Goal: Task Accomplishment & Management: Complete application form

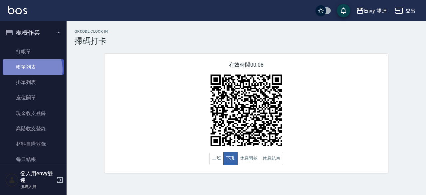
click at [30, 70] on link "帳單列表" at bounding box center [33, 66] width 61 height 15
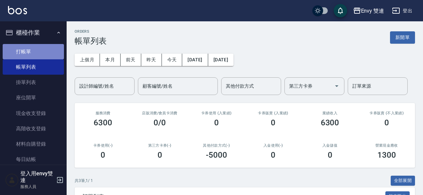
click at [38, 47] on link "打帳單" at bounding box center [33, 51] width 61 height 15
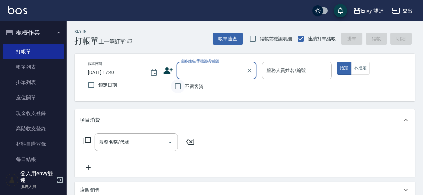
click at [178, 85] on input "不留客資" at bounding box center [178, 86] width 14 height 14
checkbox input "true"
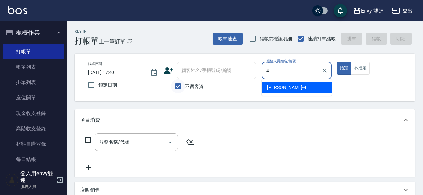
type input "[PERSON_NAME]-4"
type button "true"
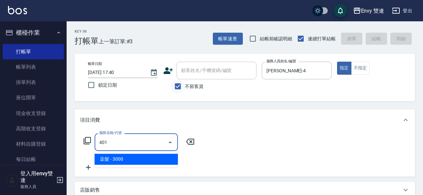
type input "染髮(401)"
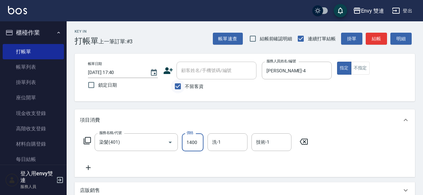
type input "1400"
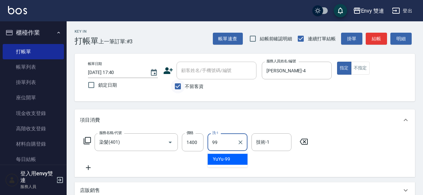
type input "YuYu-99"
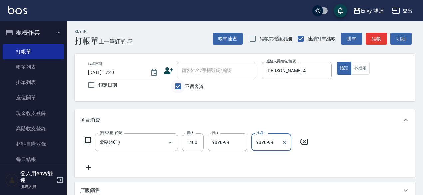
type input "YuYu-99"
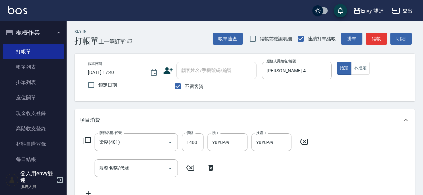
click at [212, 172] on div "服務名稱/代號 服務名稱/代號" at bounding box center [149, 168] width 139 height 18
click at [210, 169] on icon at bounding box center [210, 167] width 17 height 8
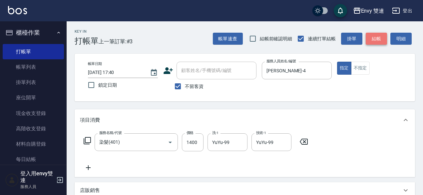
click at [380, 40] on button "結帳" at bounding box center [376, 39] width 21 height 12
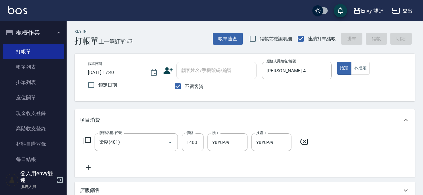
type input "[DATE] 17:57"
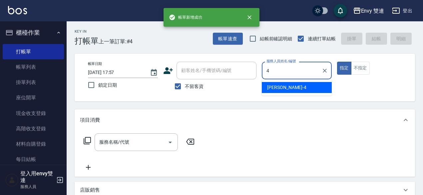
type input "[PERSON_NAME]-4"
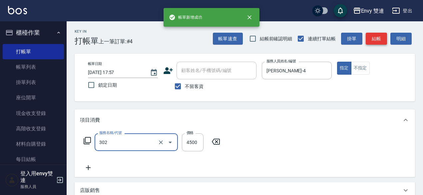
type input "水質感熱塑燙(302)"
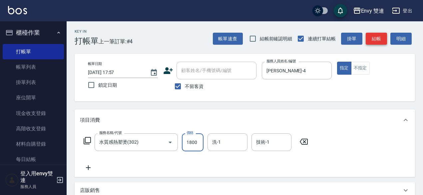
type input "1800"
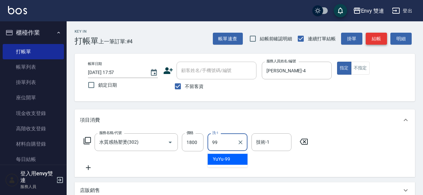
type input "YuYu-99"
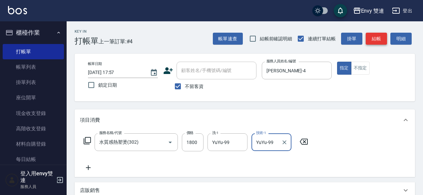
type input "YuYu-99"
click at [374, 35] on button "結帳" at bounding box center [376, 39] width 21 height 12
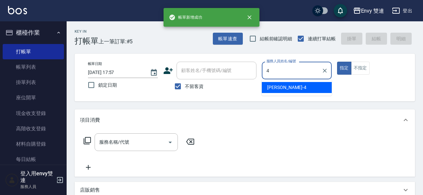
type input "[PERSON_NAME]-4"
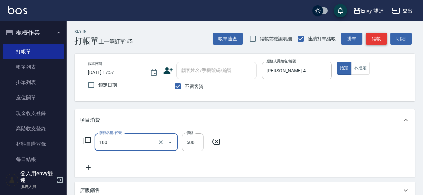
type input "洗＋剪(100)"
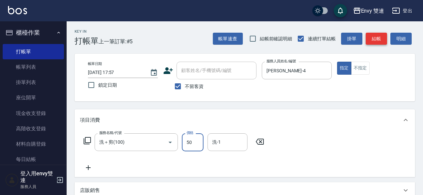
type input "500"
click at [377, 35] on button "結帳" at bounding box center [376, 39] width 21 height 12
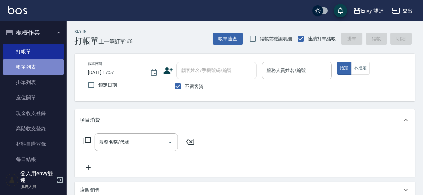
click at [38, 72] on link "帳單列表" at bounding box center [33, 66] width 61 height 15
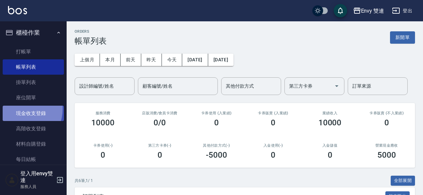
click at [19, 109] on link "現金收支登錄" at bounding box center [33, 113] width 61 height 15
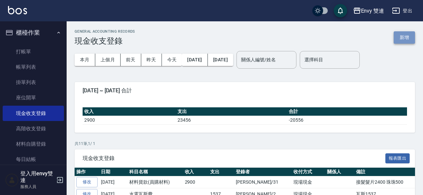
click at [404, 36] on button "新增" at bounding box center [404, 37] width 21 height 12
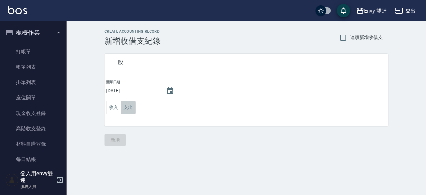
click at [123, 108] on button "支出" at bounding box center [128, 108] width 15 height 14
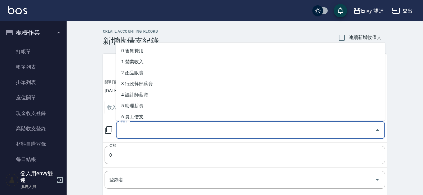
click at [148, 130] on input "科目" at bounding box center [245, 130] width 253 height 12
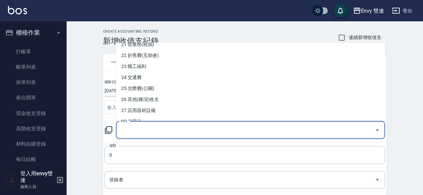
scroll to position [251, 0]
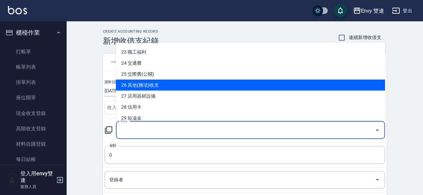
click at [169, 86] on li "26 其他(雜項)收支" at bounding box center [250, 85] width 269 height 11
type input "26 其他(雜項)收支"
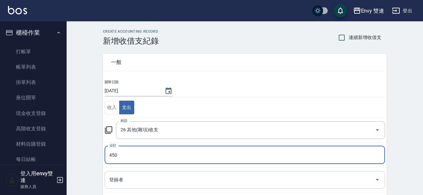
type input "450"
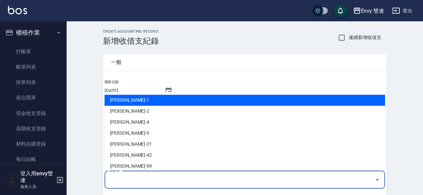
click at [138, 178] on input "登錄者" at bounding box center [240, 180] width 264 height 12
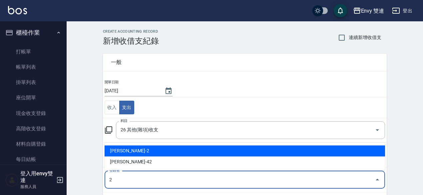
type input "[PERSON_NAME]-2"
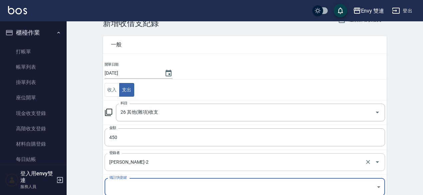
scroll to position [98, 0]
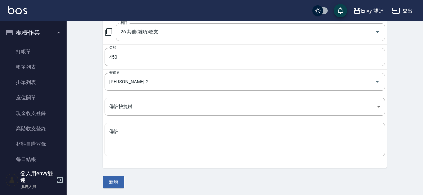
click at [141, 125] on div "x 備註" at bounding box center [245, 140] width 280 height 34
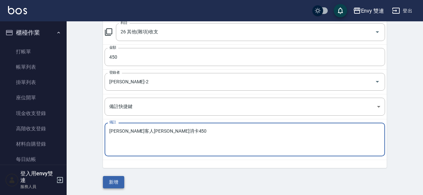
type textarea "[PERSON_NAME]客人[PERSON_NAME]消卡450"
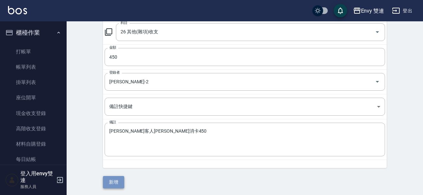
click at [109, 180] on button "新增" at bounding box center [113, 182] width 21 height 12
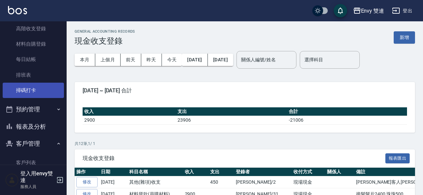
scroll to position [101, 0]
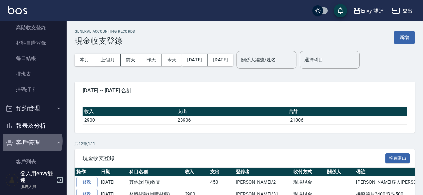
click at [26, 141] on button "客戶管理" at bounding box center [33, 142] width 61 height 17
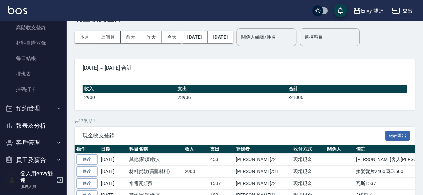
scroll to position [25, 0]
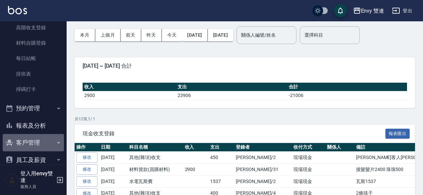
click at [46, 141] on button "客戶管理" at bounding box center [33, 142] width 61 height 17
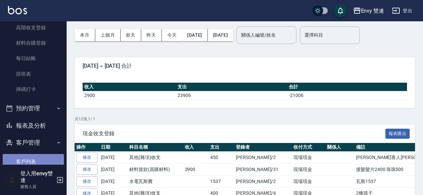
click at [35, 158] on link "客戶列表" at bounding box center [33, 161] width 61 height 15
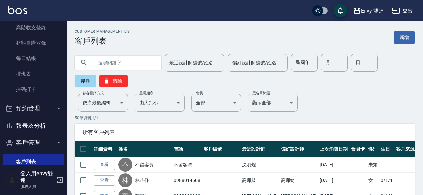
click at [109, 59] on input "text" at bounding box center [124, 63] width 63 height 18
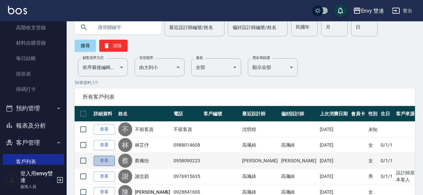
click at [98, 163] on link "查看" at bounding box center [104, 160] width 21 height 10
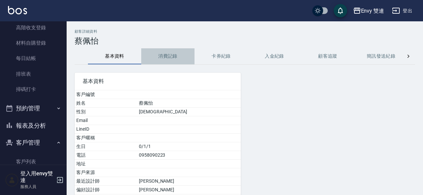
click at [170, 58] on button "消費記錄" at bounding box center [167, 56] width 53 height 16
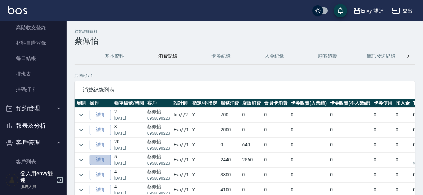
click at [106, 160] on link "詳情" at bounding box center [100, 159] width 21 height 10
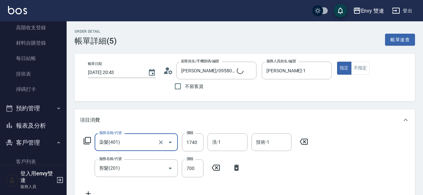
type input "[PERSON_NAME]/0958090223/"
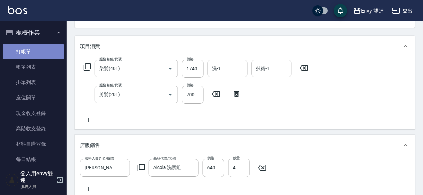
click at [34, 52] on link "打帳單" at bounding box center [33, 51] width 61 height 15
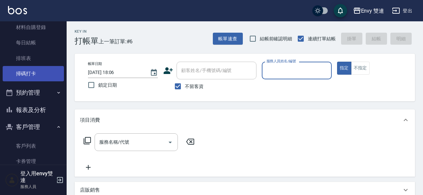
scroll to position [117, 0]
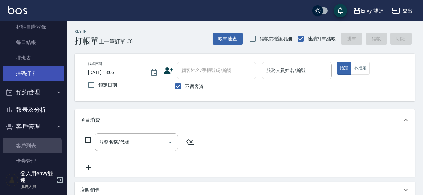
click at [28, 147] on link "客戶列表" at bounding box center [33, 145] width 61 height 15
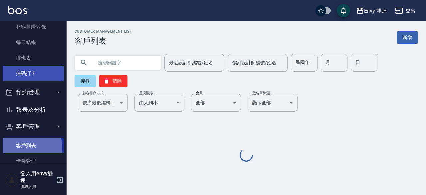
click at [28, 147] on link "客戶列表" at bounding box center [33, 145] width 61 height 15
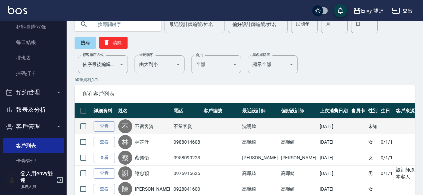
scroll to position [39, 0]
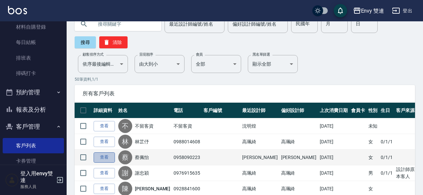
click at [109, 159] on link "查看" at bounding box center [104, 157] width 21 height 10
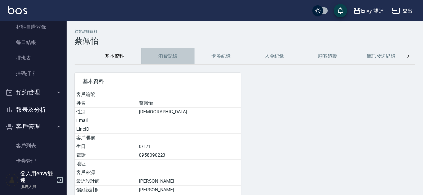
click at [174, 55] on button "消費記錄" at bounding box center [167, 56] width 53 height 16
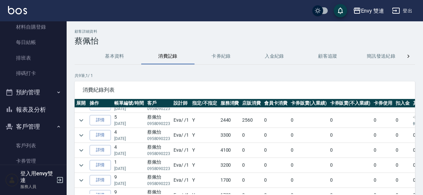
scroll to position [26, 0]
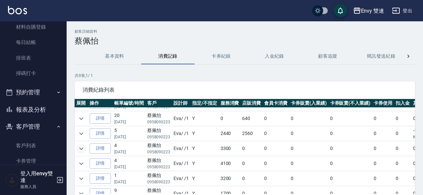
click at [85, 149] on td at bounding box center [81, 148] width 13 height 15
click at [85, 149] on icon "expand row" at bounding box center [81, 148] width 8 height 8
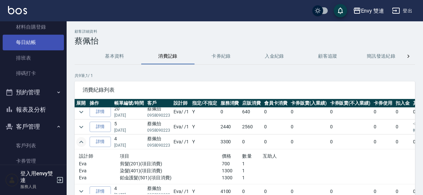
scroll to position [0, 0]
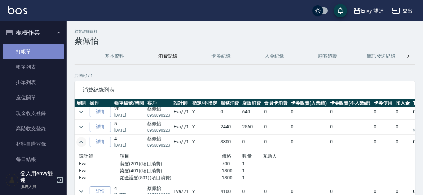
click at [39, 52] on link "打帳單" at bounding box center [33, 51] width 61 height 15
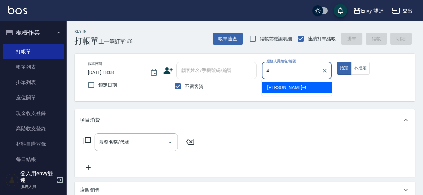
type input "[PERSON_NAME]-4"
type button "true"
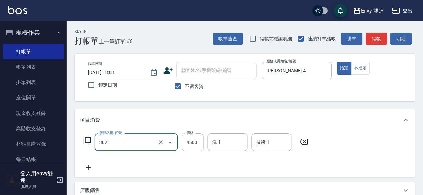
type input "水質感熱塑燙(302)"
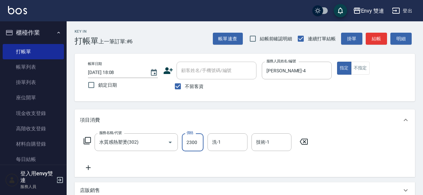
type input "2300"
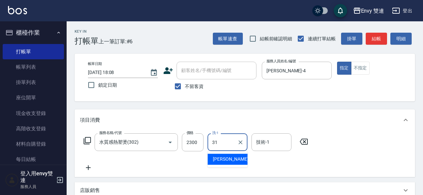
type input "Lina-31"
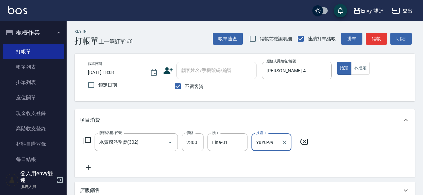
scroll to position [142, 0]
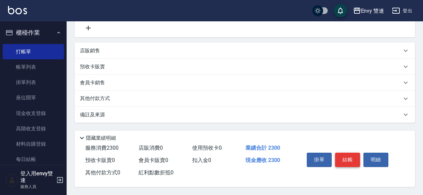
type input "YuYu-99"
click at [353, 156] on button "結帳" at bounding box center [347, 159] width 25 height 14
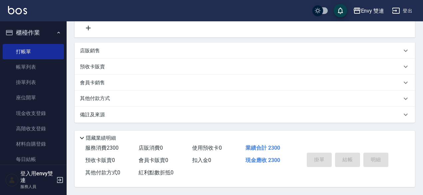
type input "[DATE] 18:38"
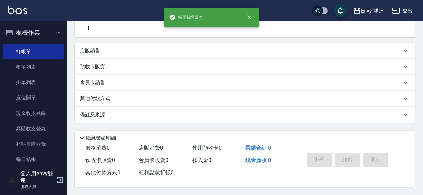
scroll to position [0, 0]
